Goal: Find specific page/section: Find specific page/section

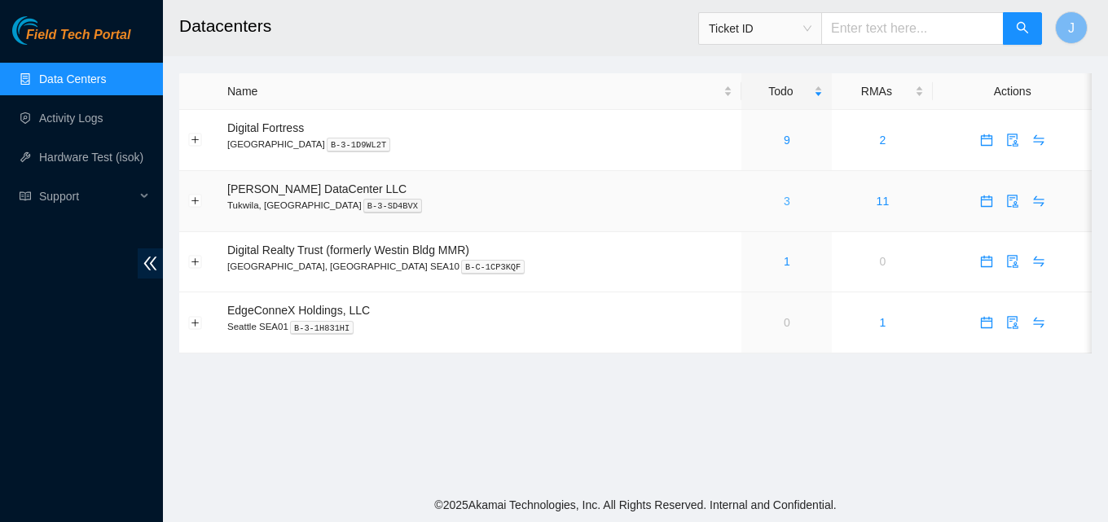
click at [783, 200] on link "3" at bounding box center [786, 201] width 7 height 13
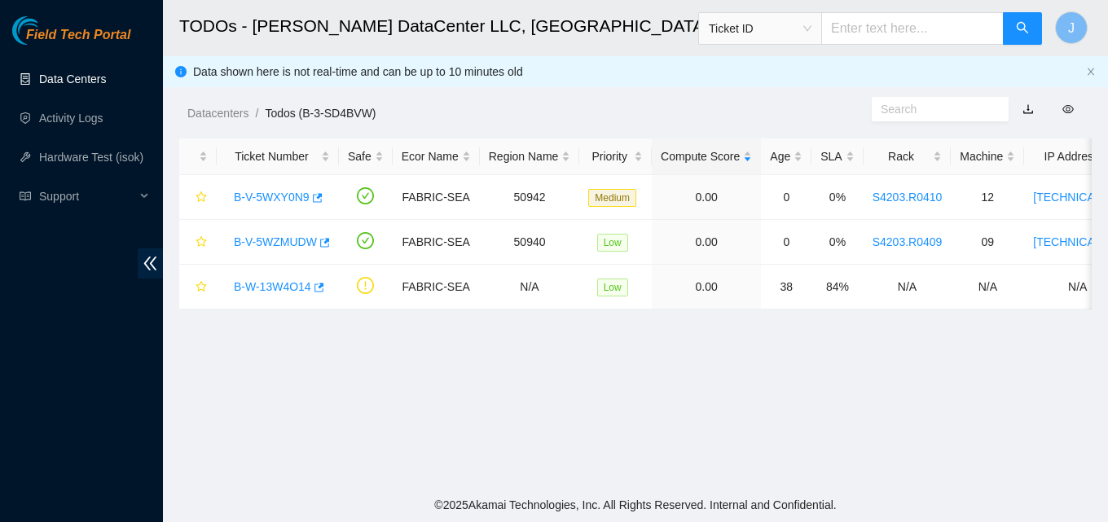
click at [106, 76] on link "Data Centers" at bounding box center [72, 78] width 67 height 13
